Goal: Use online tool/utility: Utilize a website feature to perform a specific function

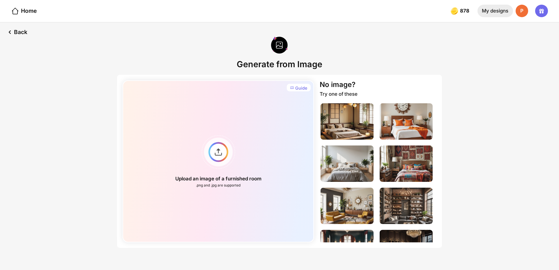
click at [505, 14] on div "My designs" at bounding box center [495, 11] width 36 height 13
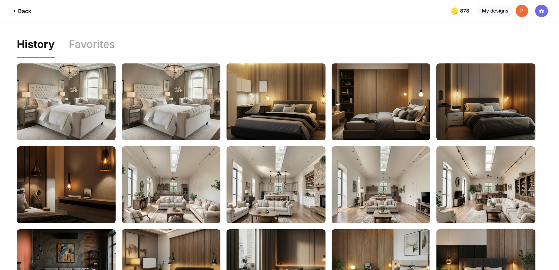
click at [25, 12] on div "Back" at bounding box center [21, 11] width 20 height 7
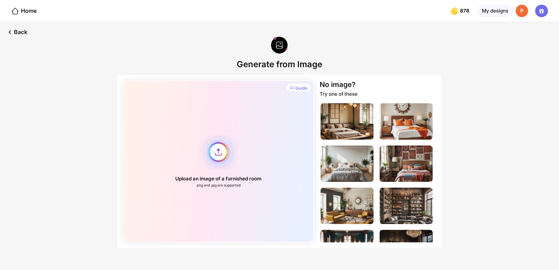
click at [236, 159] on div "Upload an image of a furnished room .png and .jpg are supported" at bounding box center [218, 161] width 191 height 162
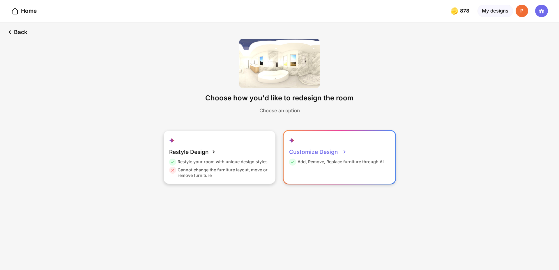
click at [322, 167] on div "Customize Design Add, Remove, Replace furniture through AI" at bounding box center [340, 157] width 112 height 53
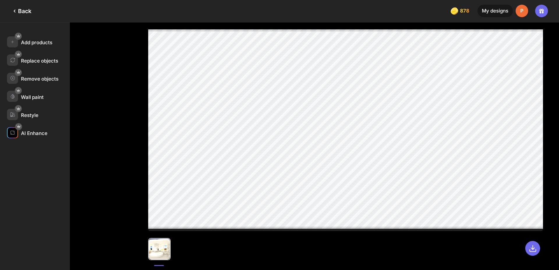
click at [45, 131] on div "AI Enhance" at bounding box center [34, 133] width 26 height 6
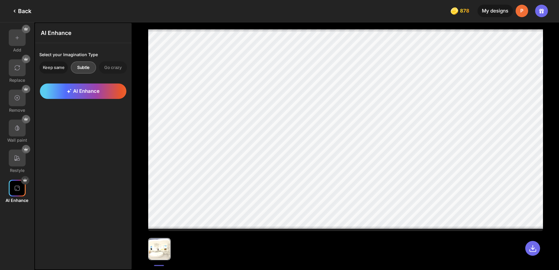
click at [52, 65] on div "Keep same" at bounding box center [53, 67] width 29 height 12
click at [79, 65] on div "Subtle" at bounding box center [83, 67] width 25 height 12
click at [81, 91] on span "AI Enhance" at bounding box center [83, 91] width 33 height 6
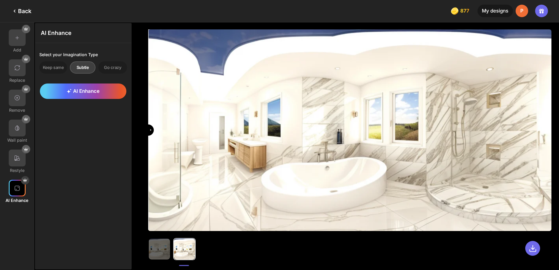
drag, startPoint x: 353, startPoint y: 130, endPoint x: 8, endPoint y: 101, distance: 345.9
type input "*"
click at [149, 101] on input "range" at bounding box center [350, 131] width 402 height 202
click at [22, 11] on div "Back" at bounding box center [21, 11] width 20 height 7
